Goal: Task Accomplishment & Management: Manage account settings

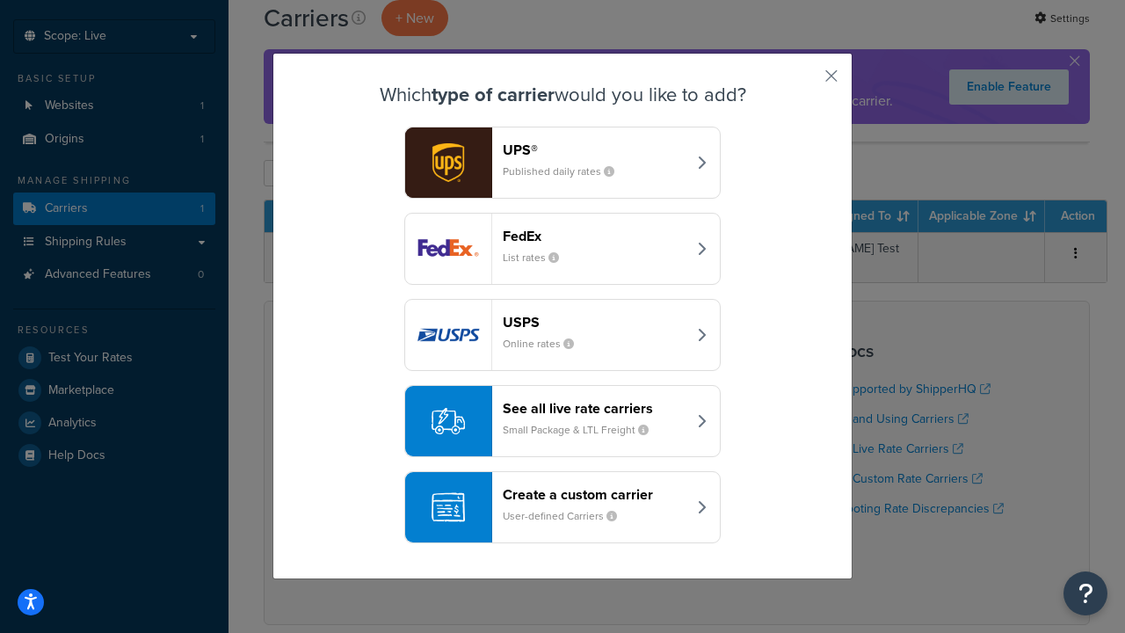
click at [594, 236] on header "FedEx" at bounding box center [595, 236] width 184 height 17
